Goal: Navigation & Orientation: Find specific page/section

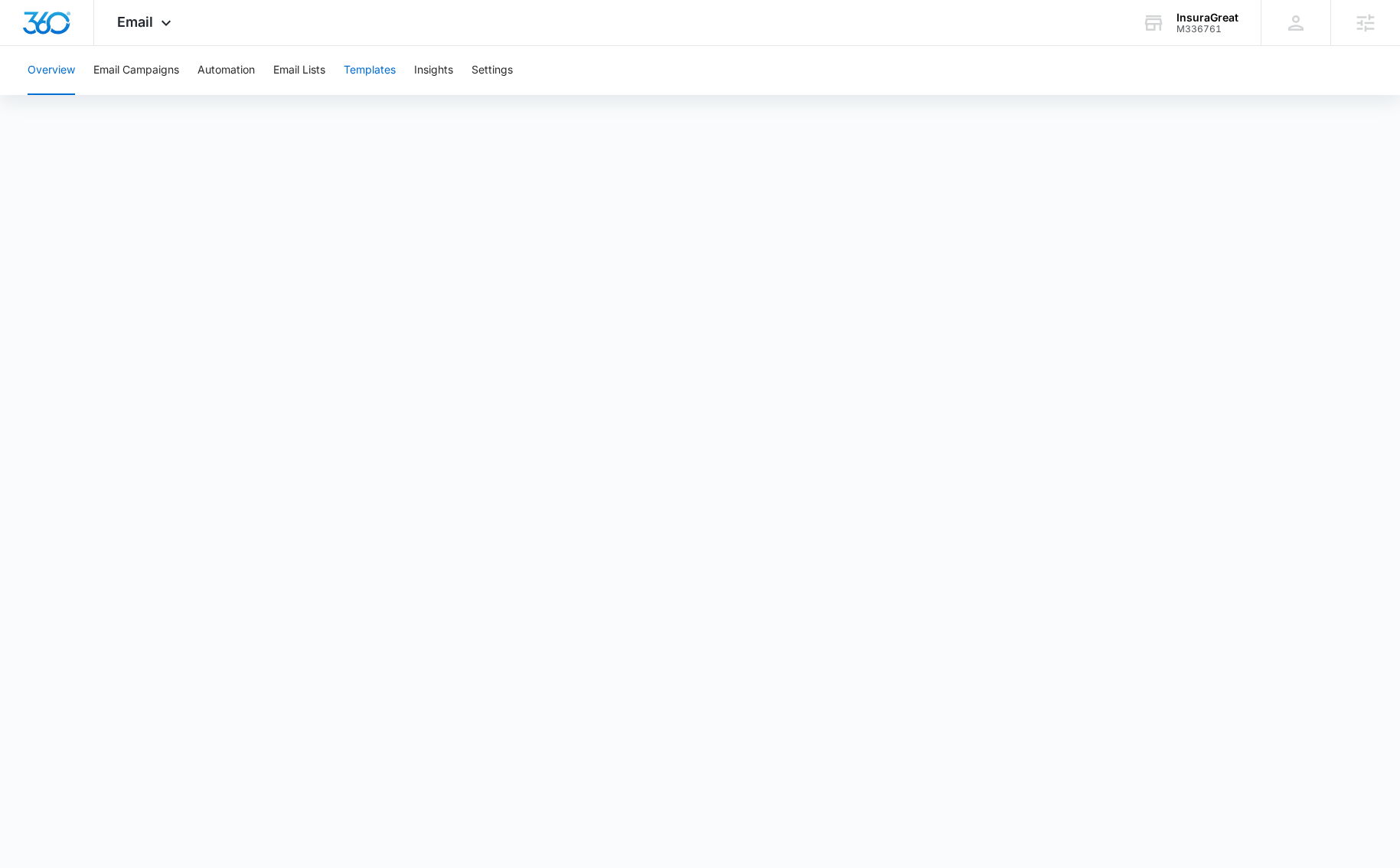
click at [373, 69] on button "Templates" at bounding box center [369, 71] width 52 height 49
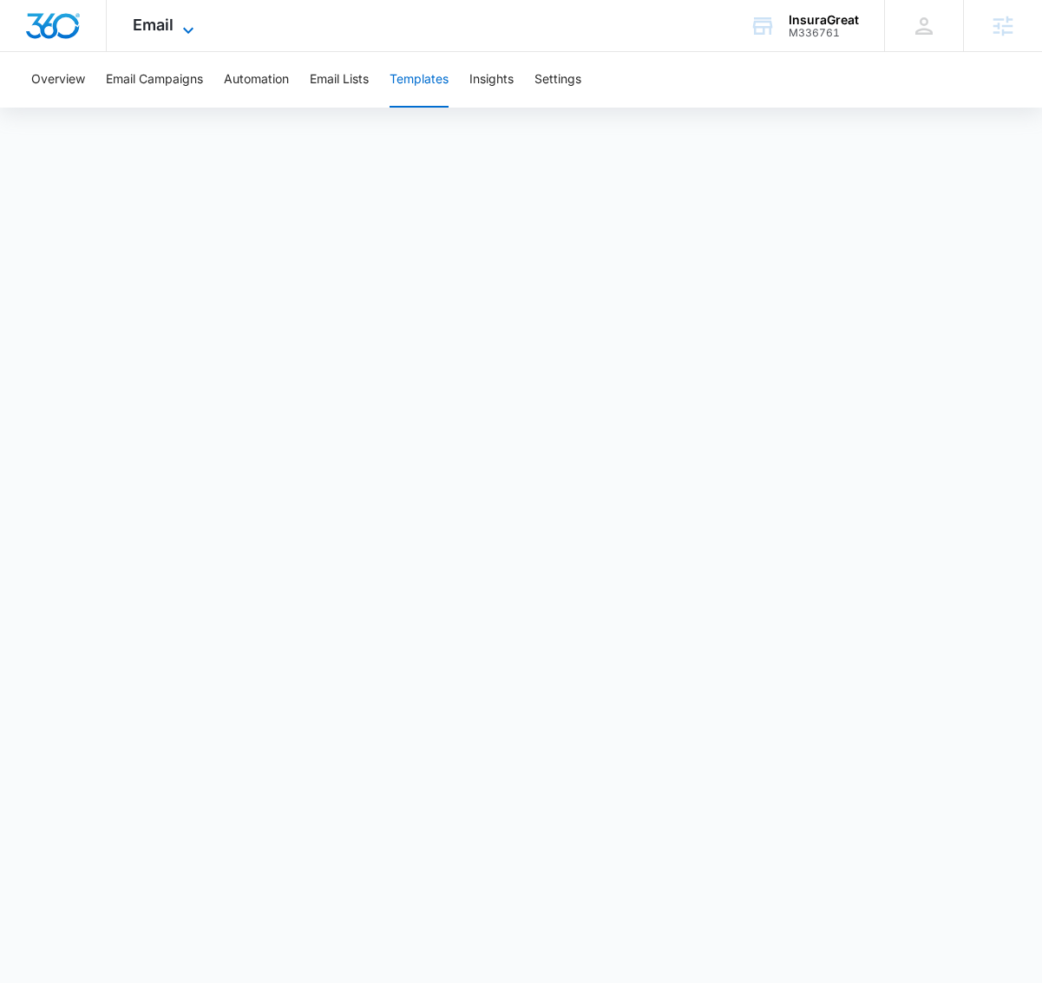
click at [141, 23] on span "Email" at bounding box center [153, 25] width 41 height 18
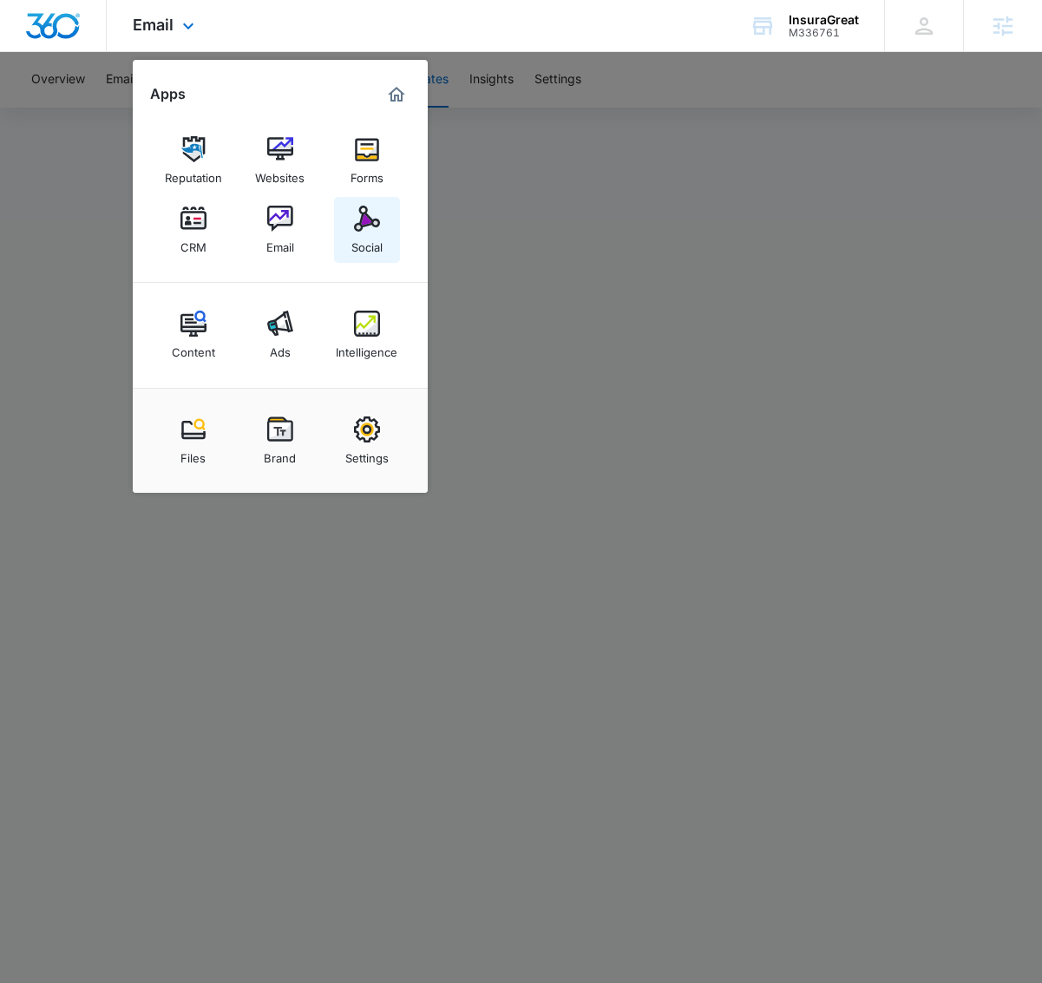
click at [361, 214] on img at bounding box center [367, 219] width 26 height 26
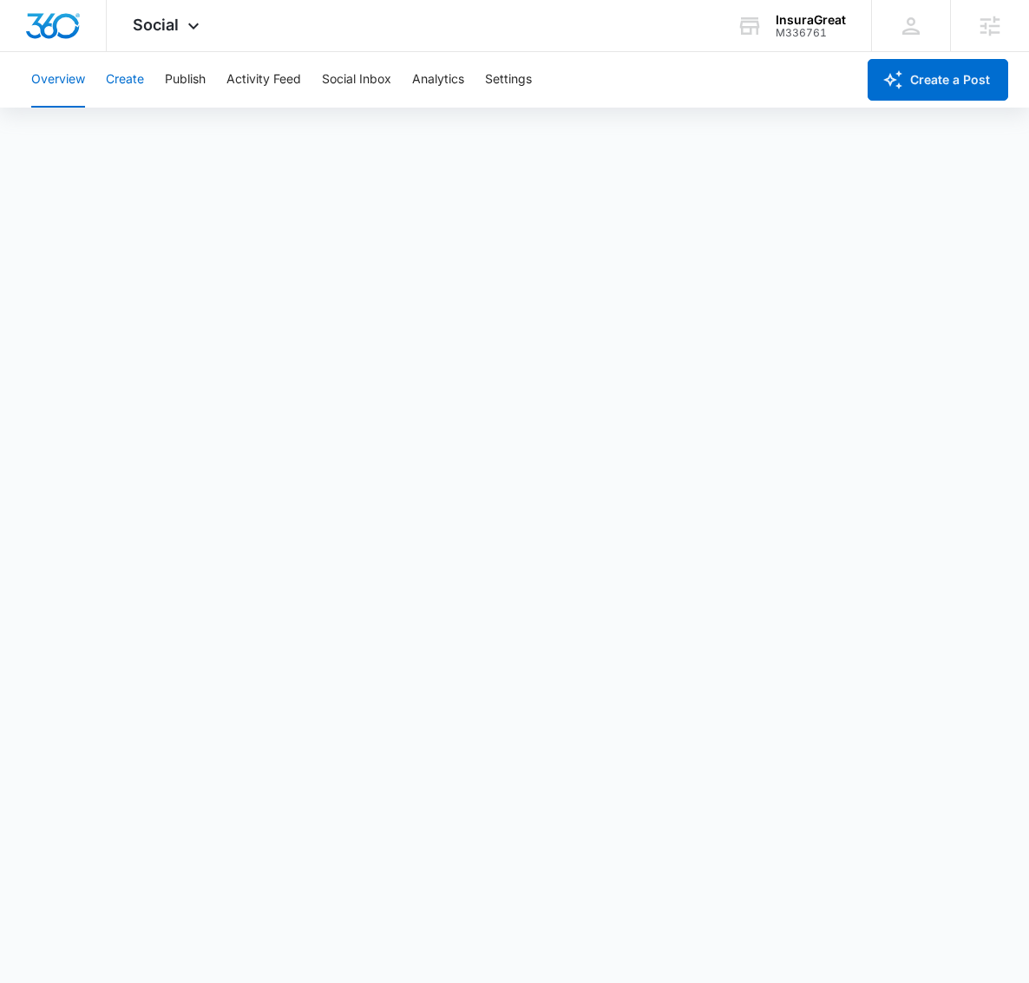
click at [130, 77] on button "Create" at bounding box center [125, 80] width 38 height 56
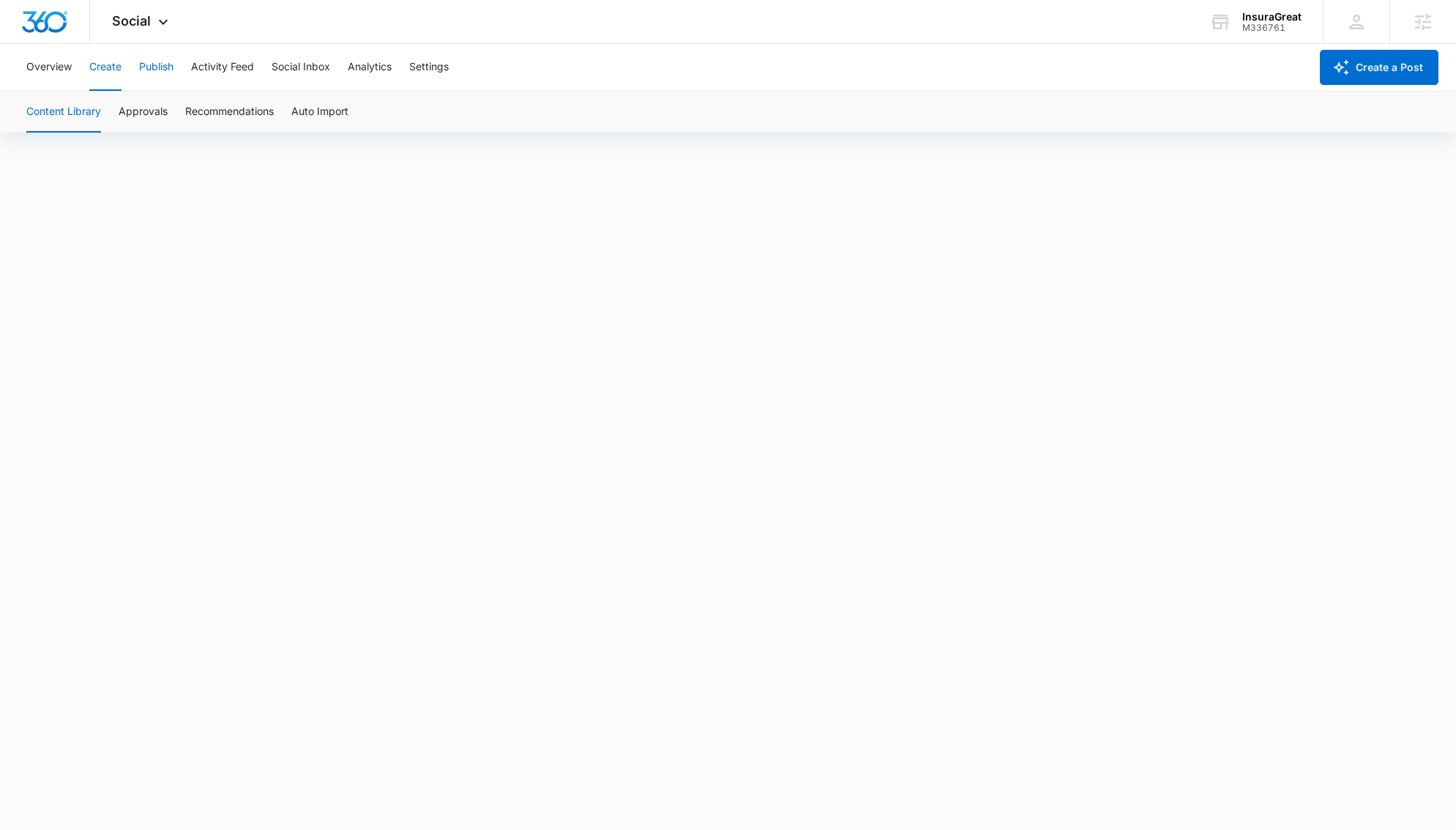
click at [155, 71] on button "Publish" at bounding box center [156, 68] width 35 height 47
click at [110, 63] on button "Create" at bounding box center [106, 68] width 32 height 47
click at [147, 74] on button "Publish" at bounding box center [156, 68] width 35 height 47
click at [139, 108] on div "Calendar Schedules" at bounding box center [728, 111] width 1421 height 41
click at [116, 119] on button "Schedules" at bounding box center [111, 111] width 50 height 41
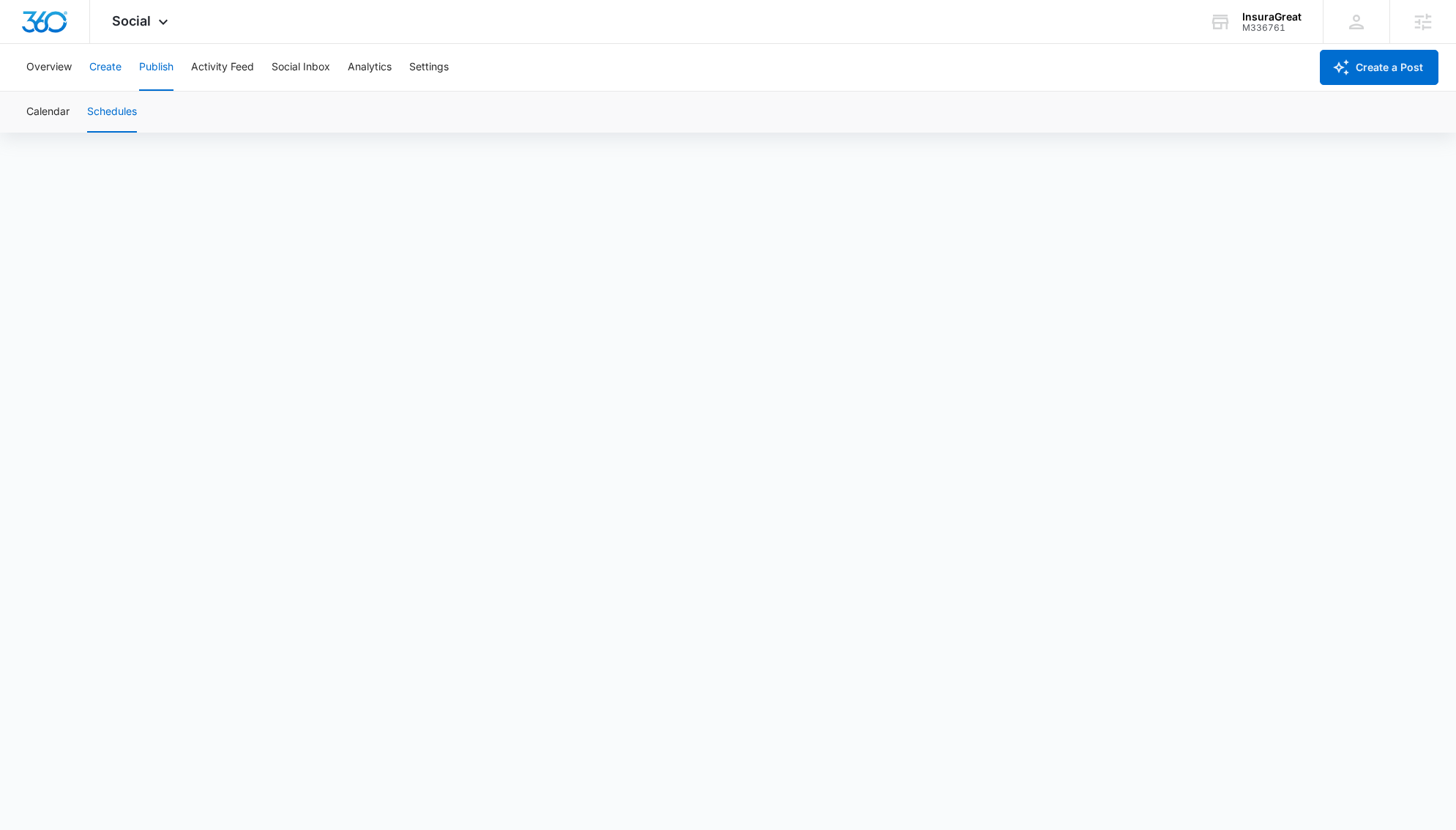
click at [117, 71] on button "Create" at bounding box center [106, 68] width 32 height 47
click at [160, 112] on button "Approvals" at bounding box center [143, 111] width 49 height 41
